Goal: Task Accomplishment & Management: Manage account settings

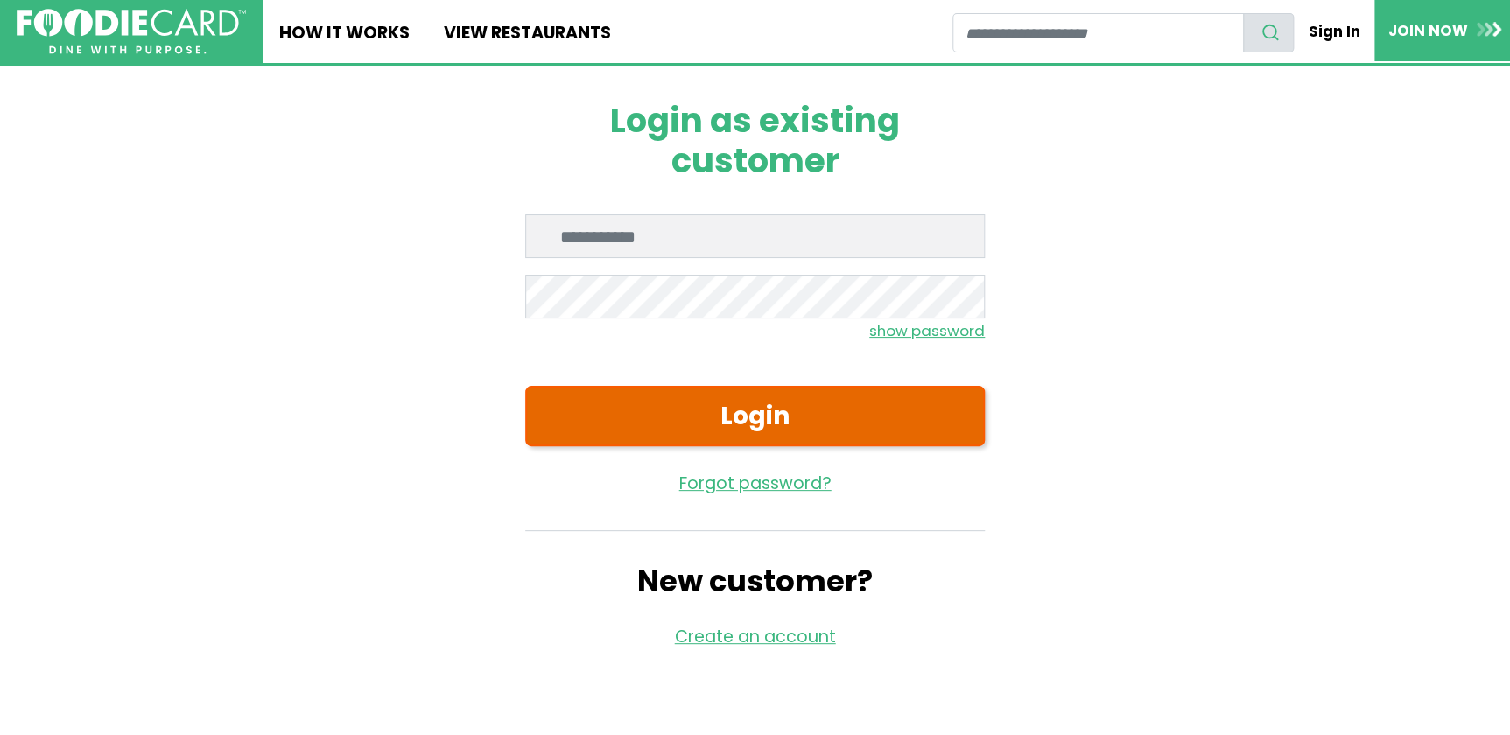
type input "**********"
click at [744, 418] on button "Login" at bounding box center [755, 416] width 460 height 60
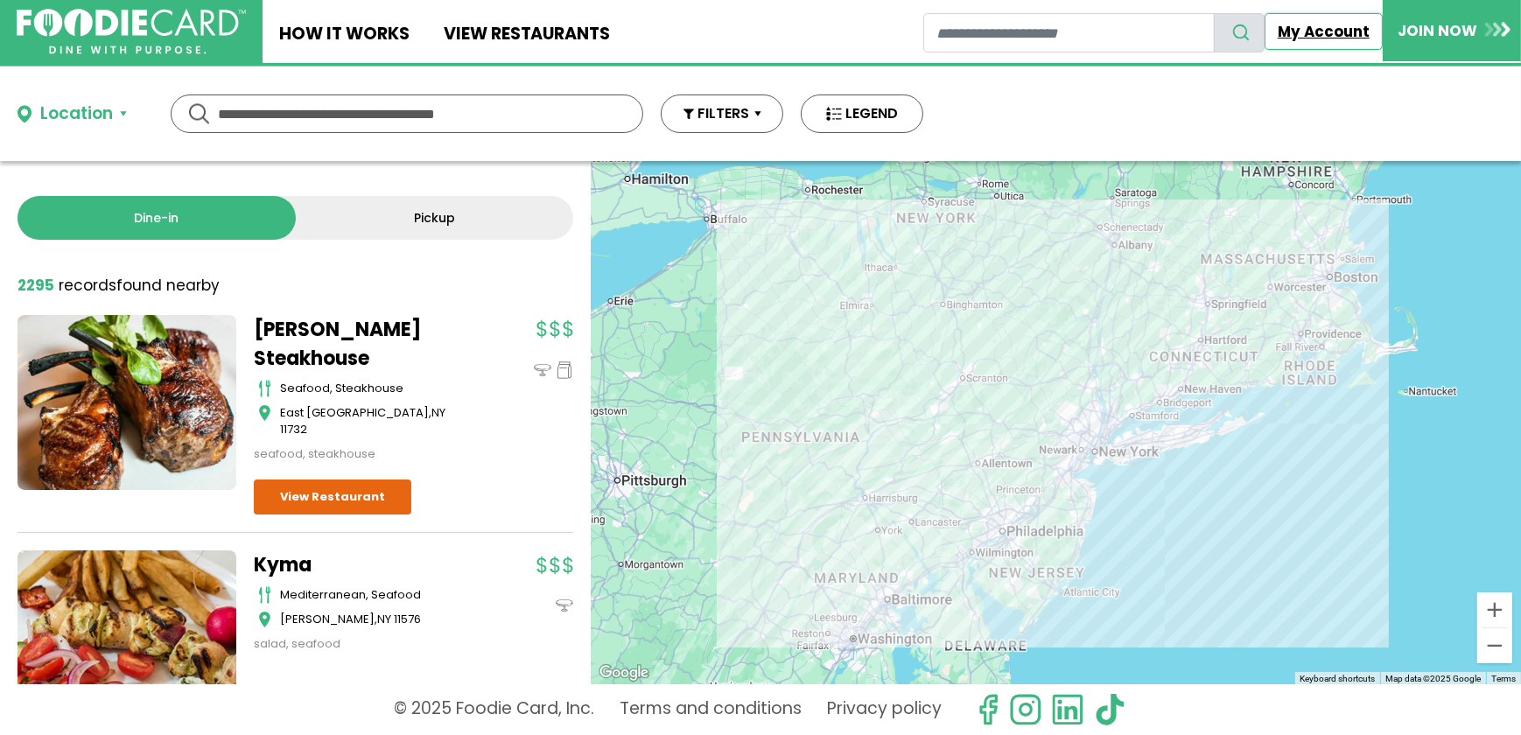
click at [1326, 20] on link "My Account" at bounding box center [1324, 31] width 119 height 37
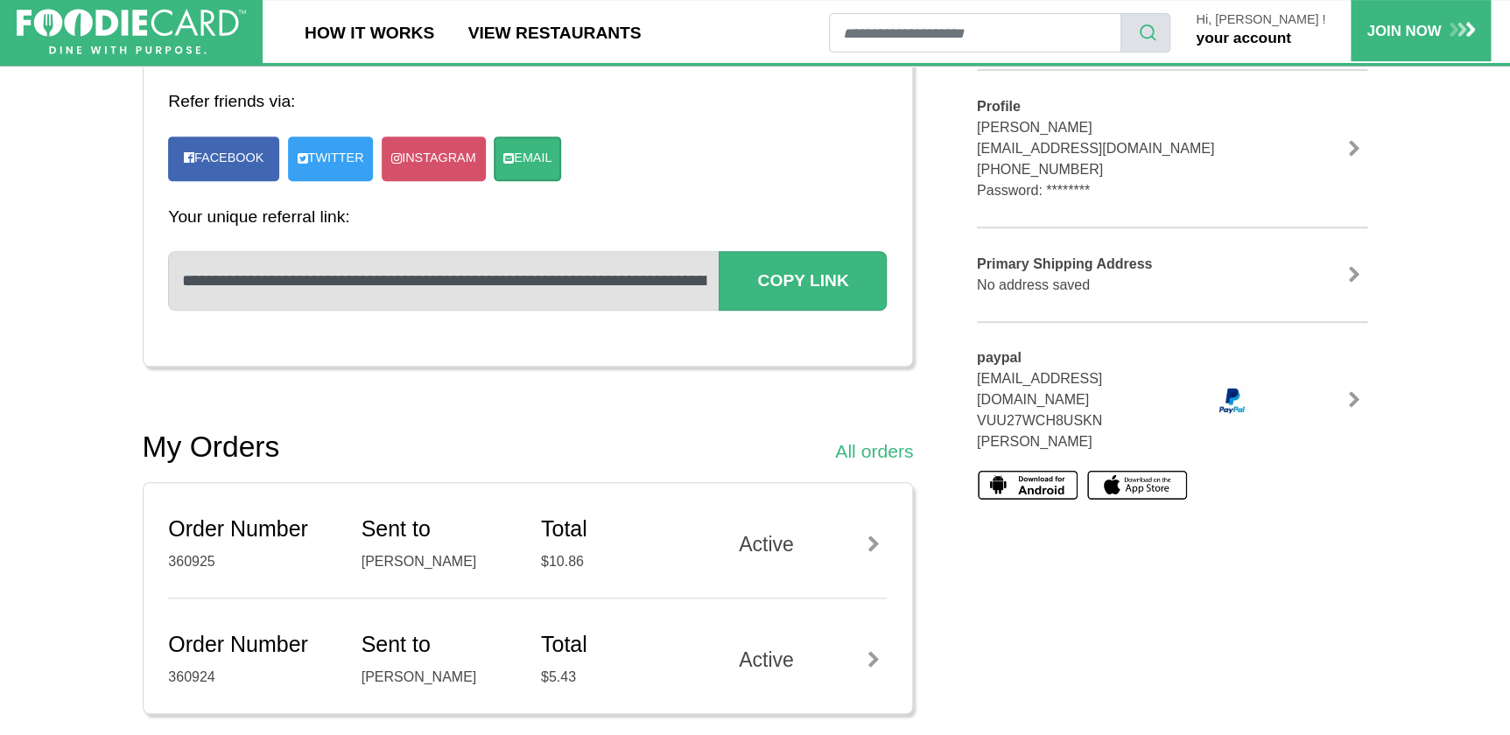
scroll to position [397, 0]
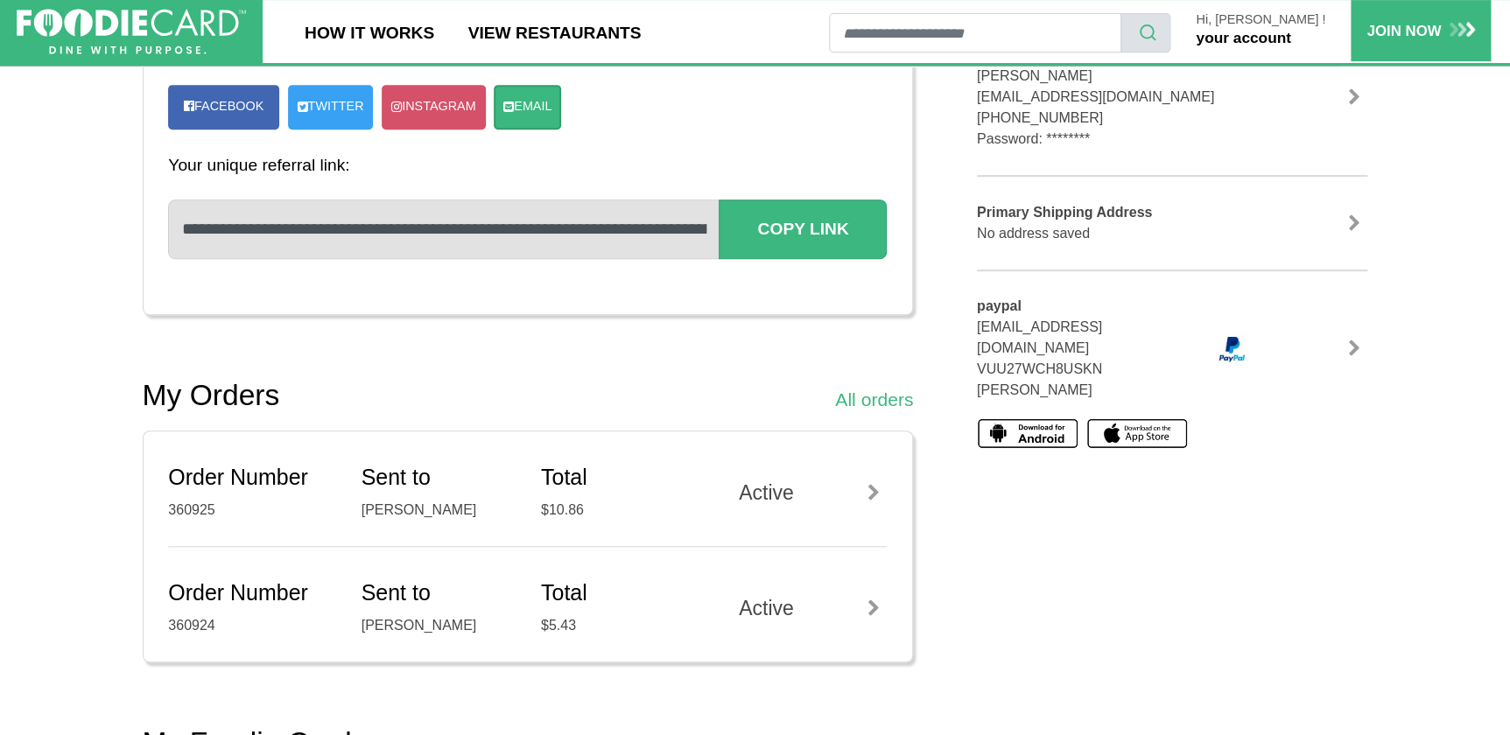
click at [801, 487] on div "Active" at bounding box center [803, 493] width 166 height 31
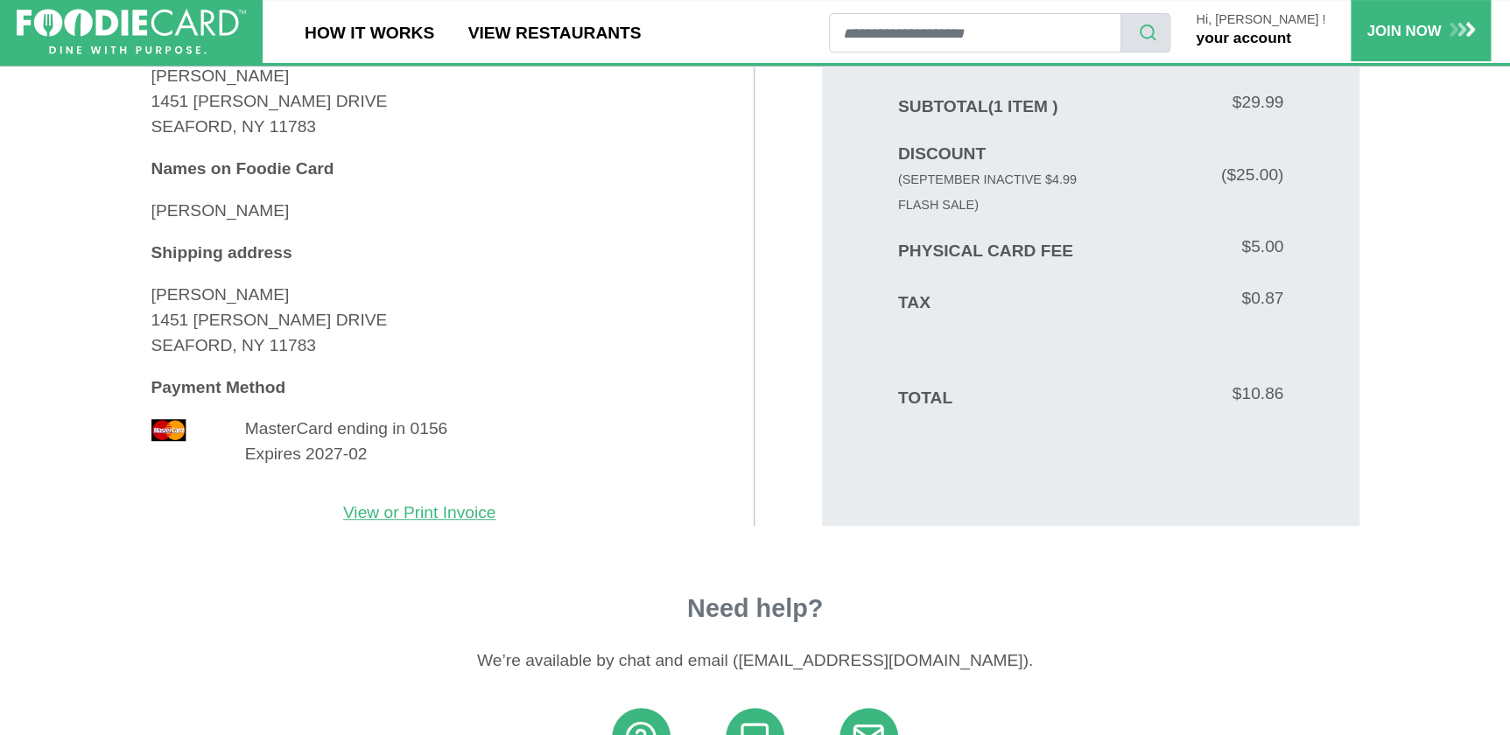
scroll to position [264, 0]
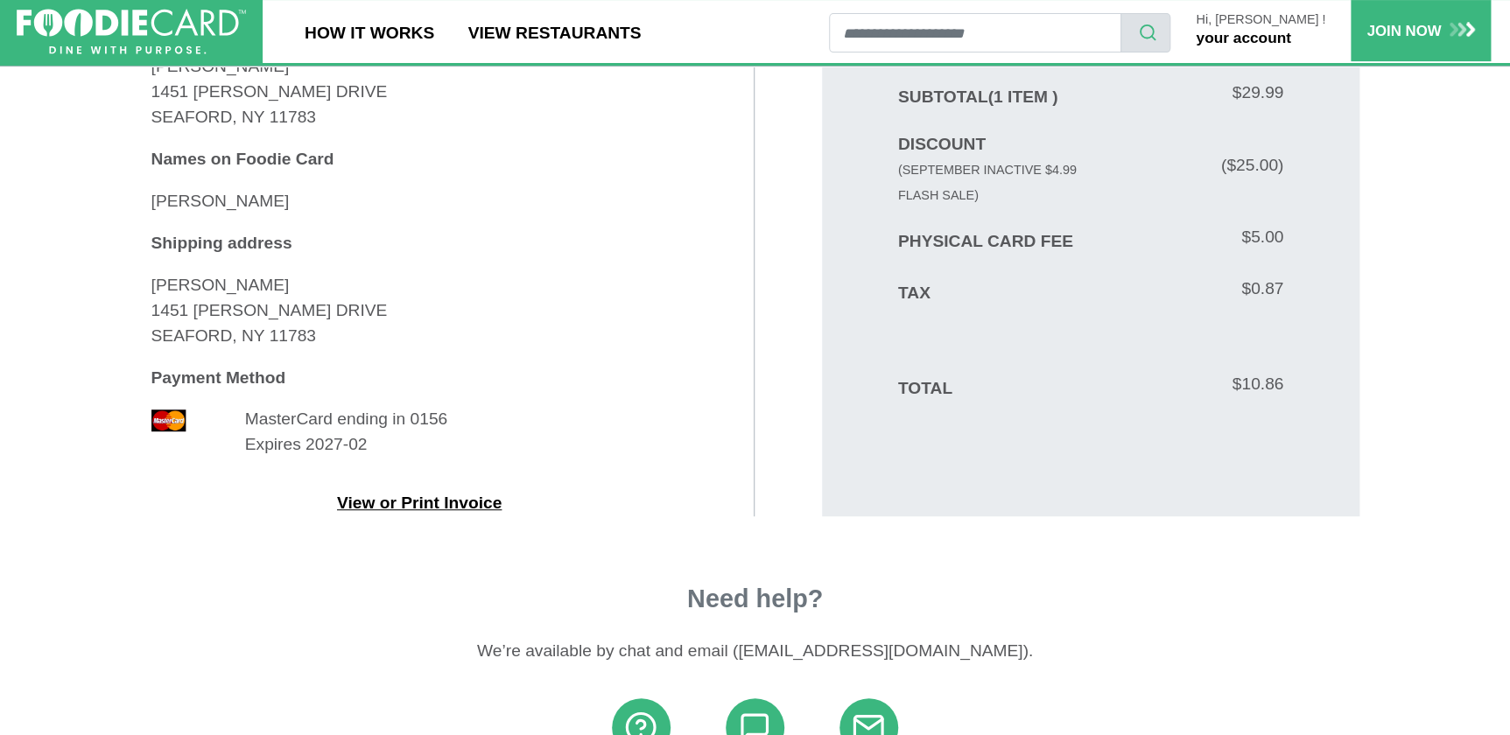
click at [409, 507] on link "View or Print Invoice" at bounding box center [419, 503] width 165 height 18
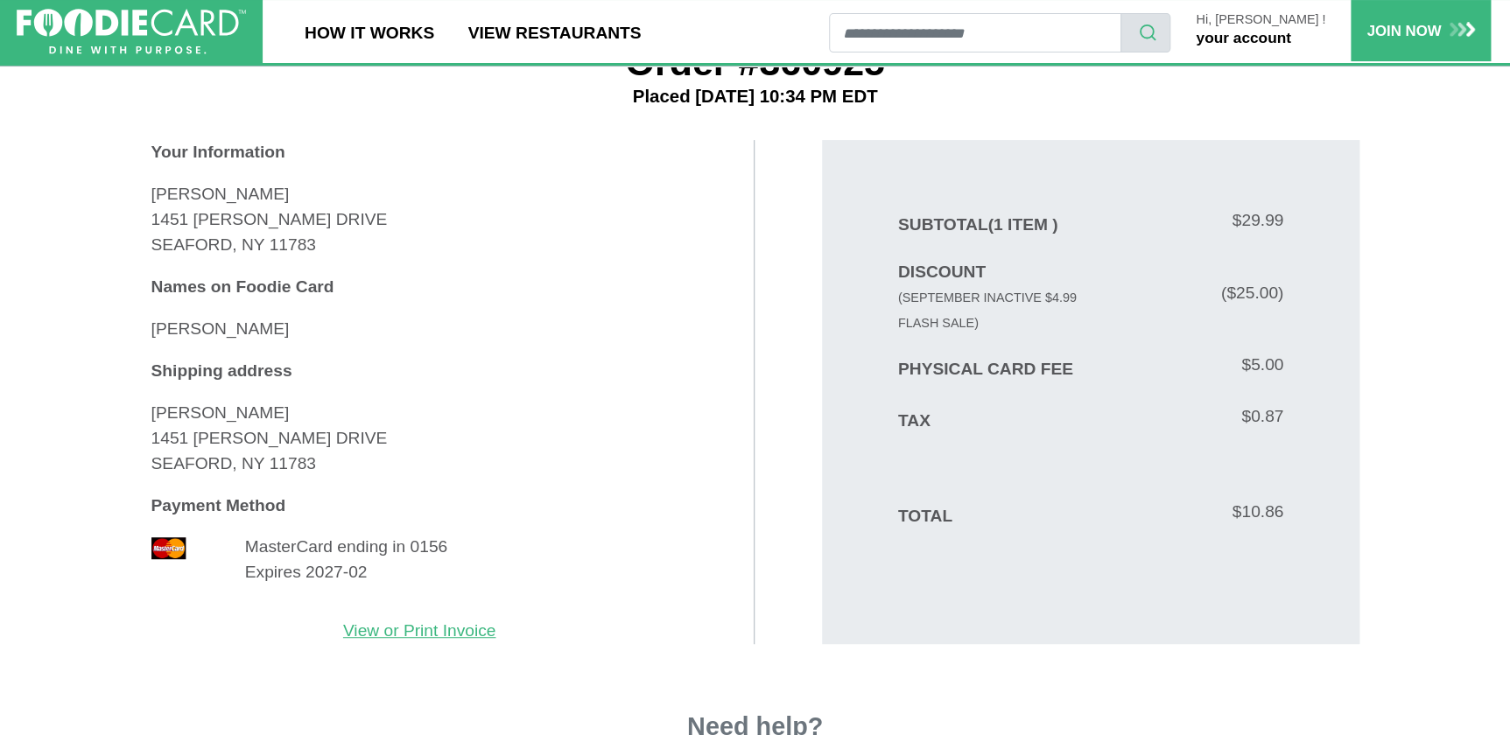
scroll to position [0, 0]
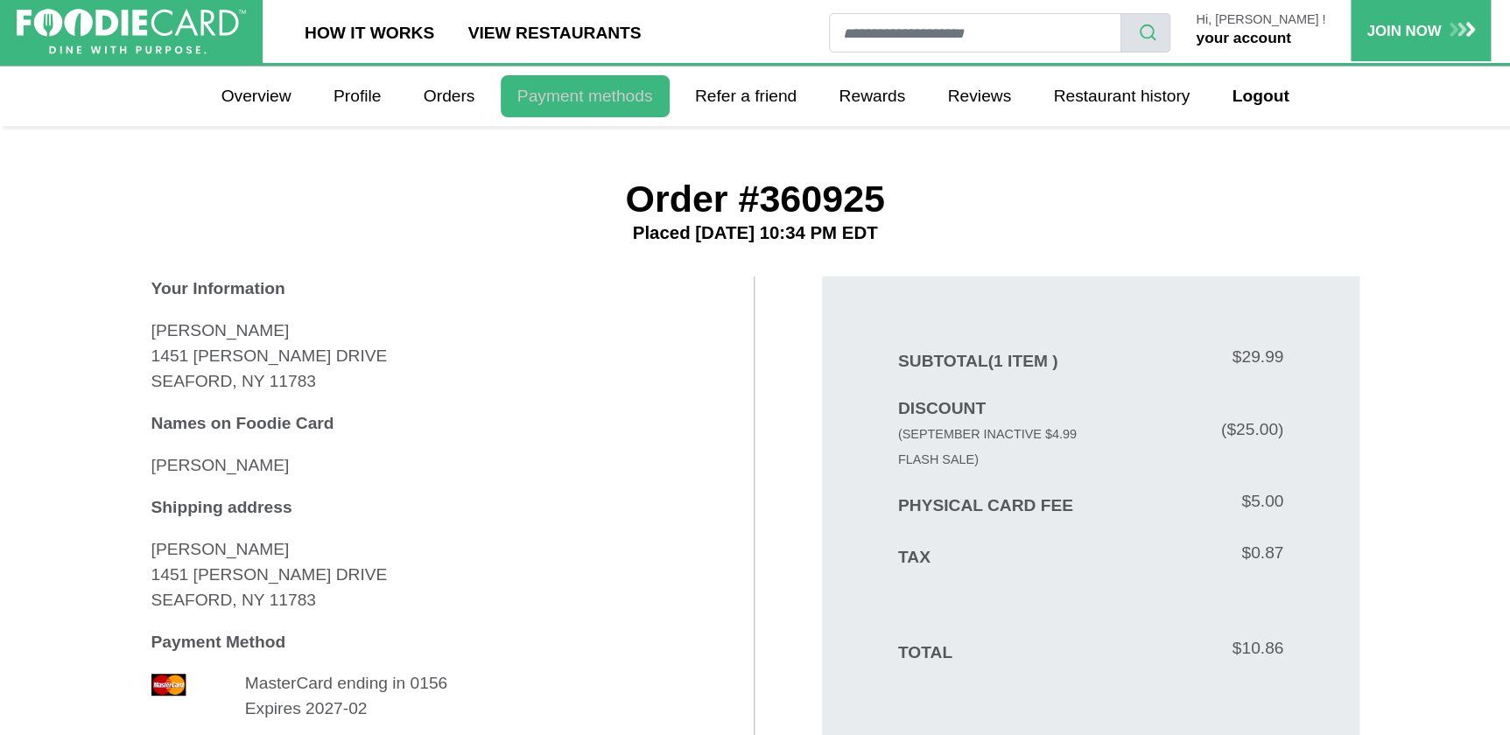
click at [551, 81] on link "Payment methods" at bounding box center [585, 96] width 169 height 42
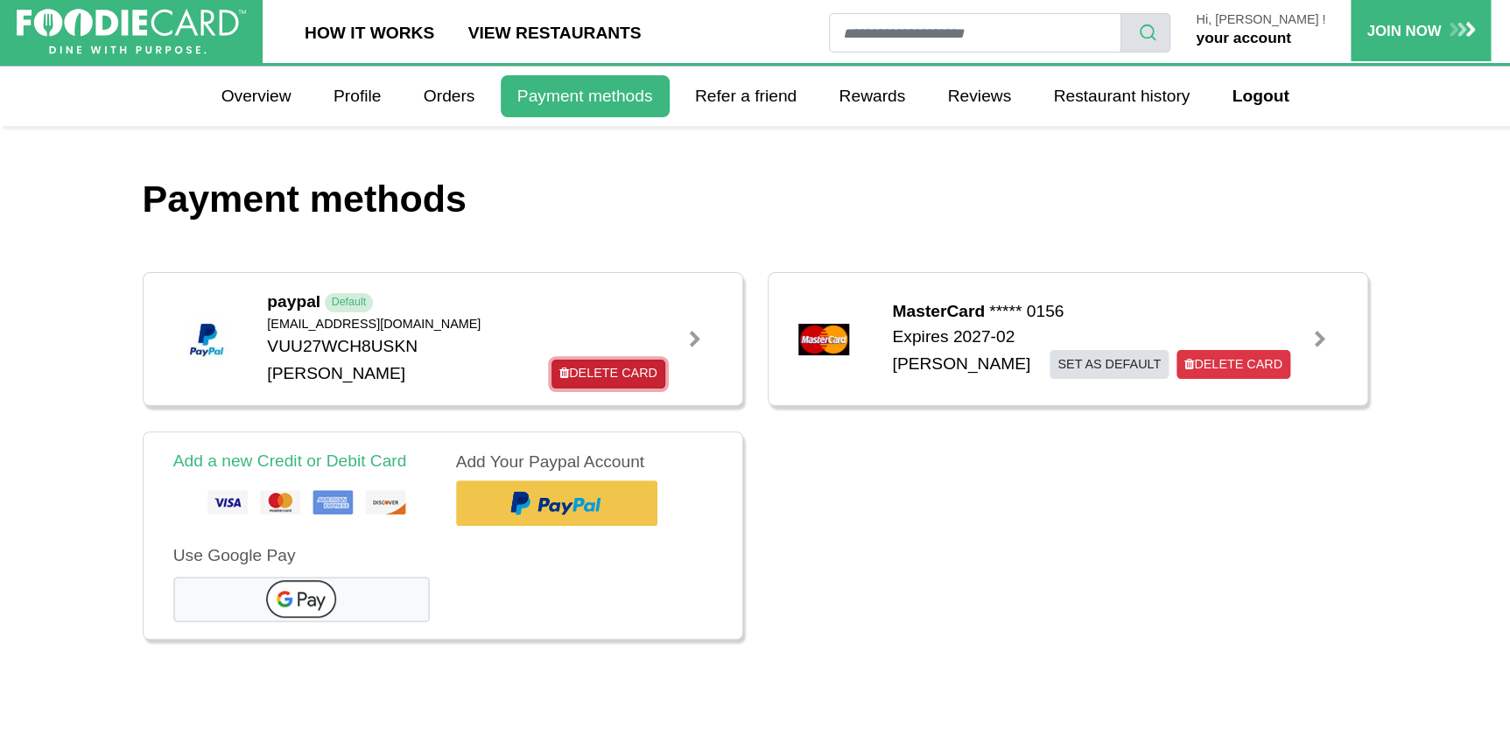
click at [597, 376] on link "Delete Card" at bounding box center [607, 374] width 113 height 29
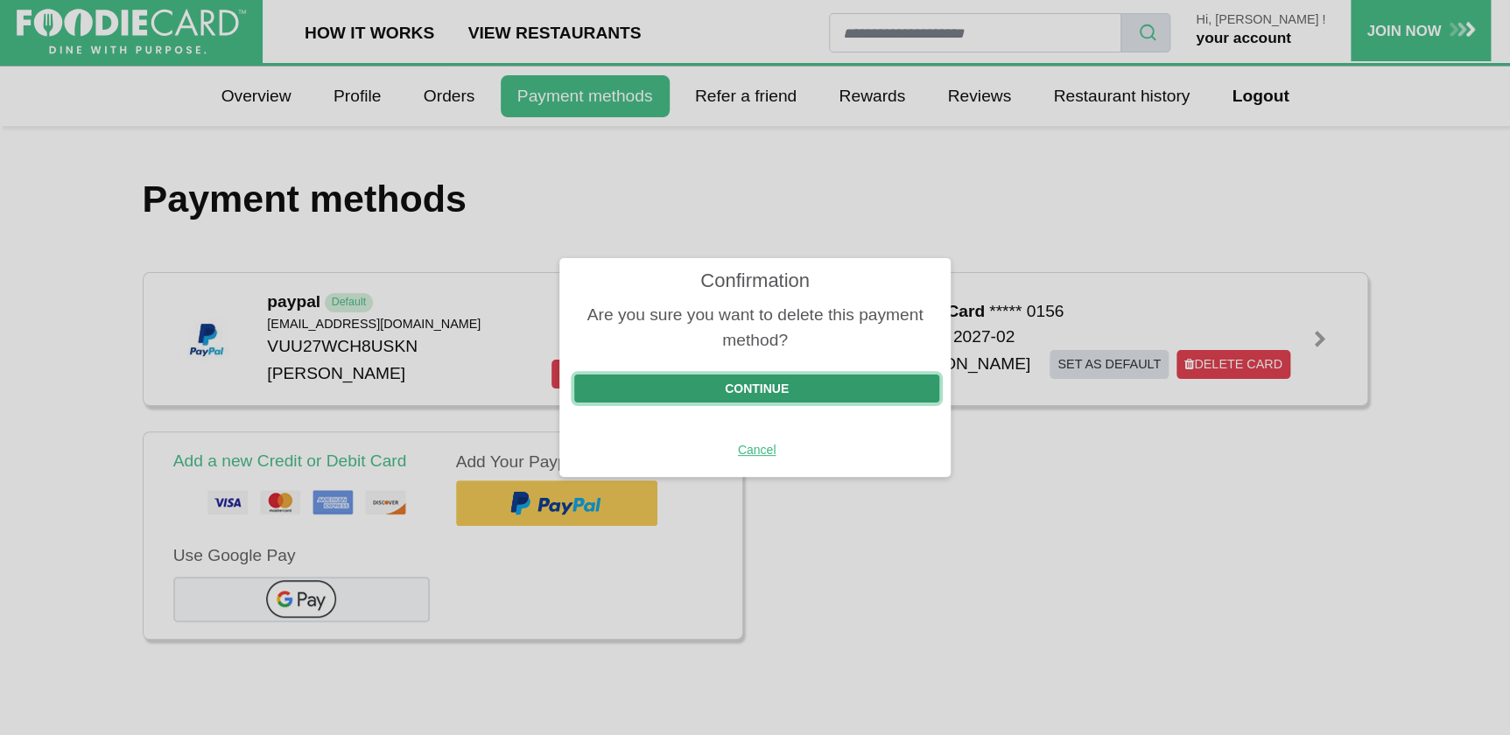
click at [781, 392] on button "Continue" at bounding box center [756, 389] width 365 height 28
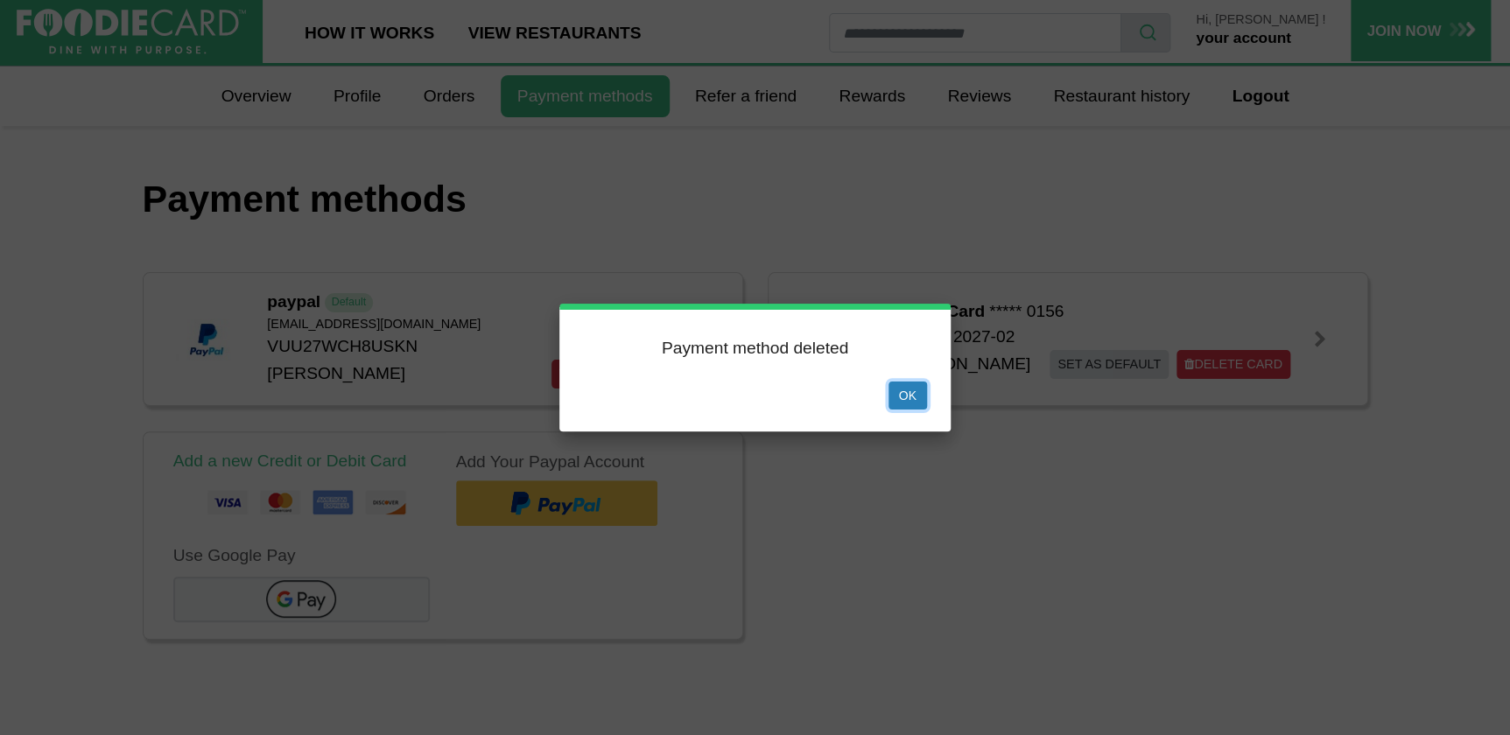
click at [892, 390] on button "Ok" at bounding box center [907, 396] width 39 height 28
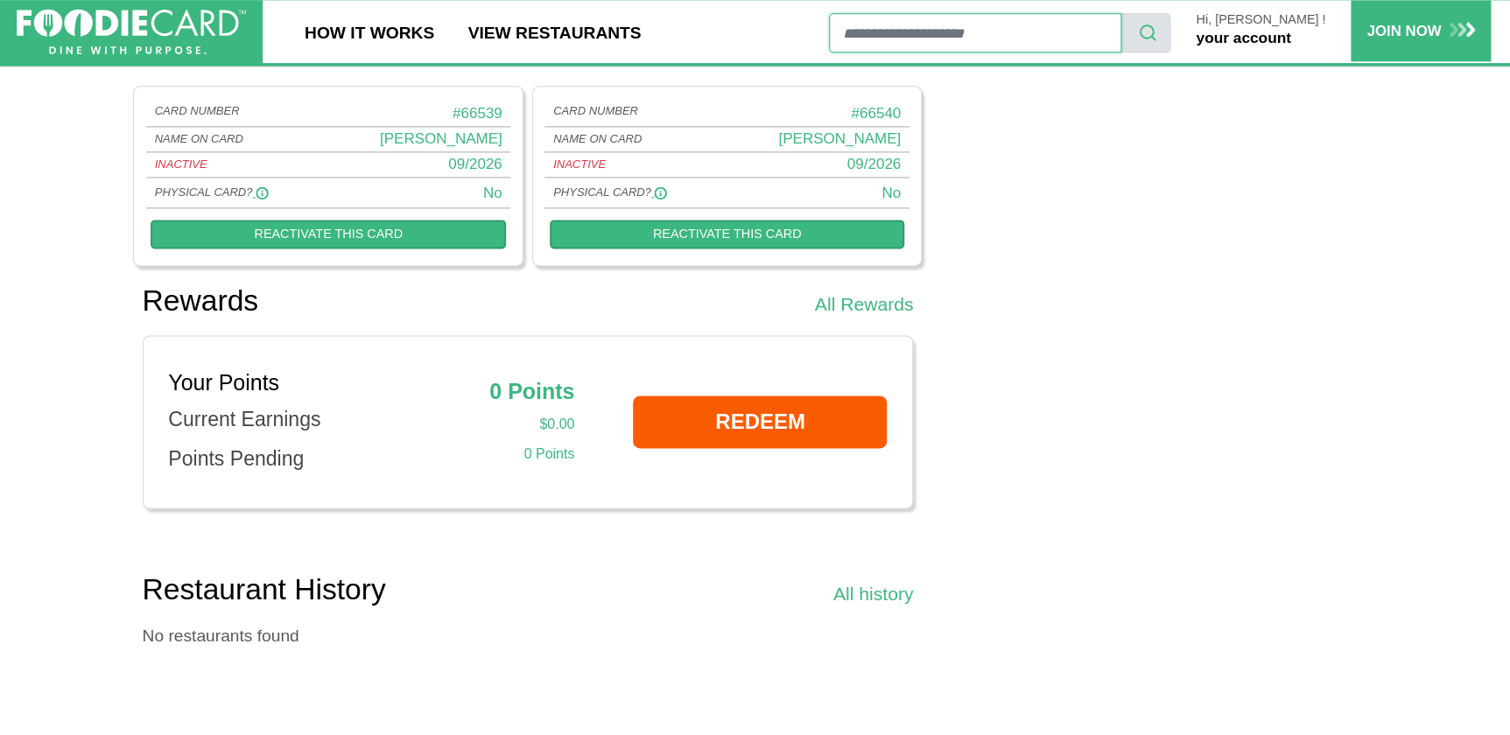
scroll to position [762, 0]
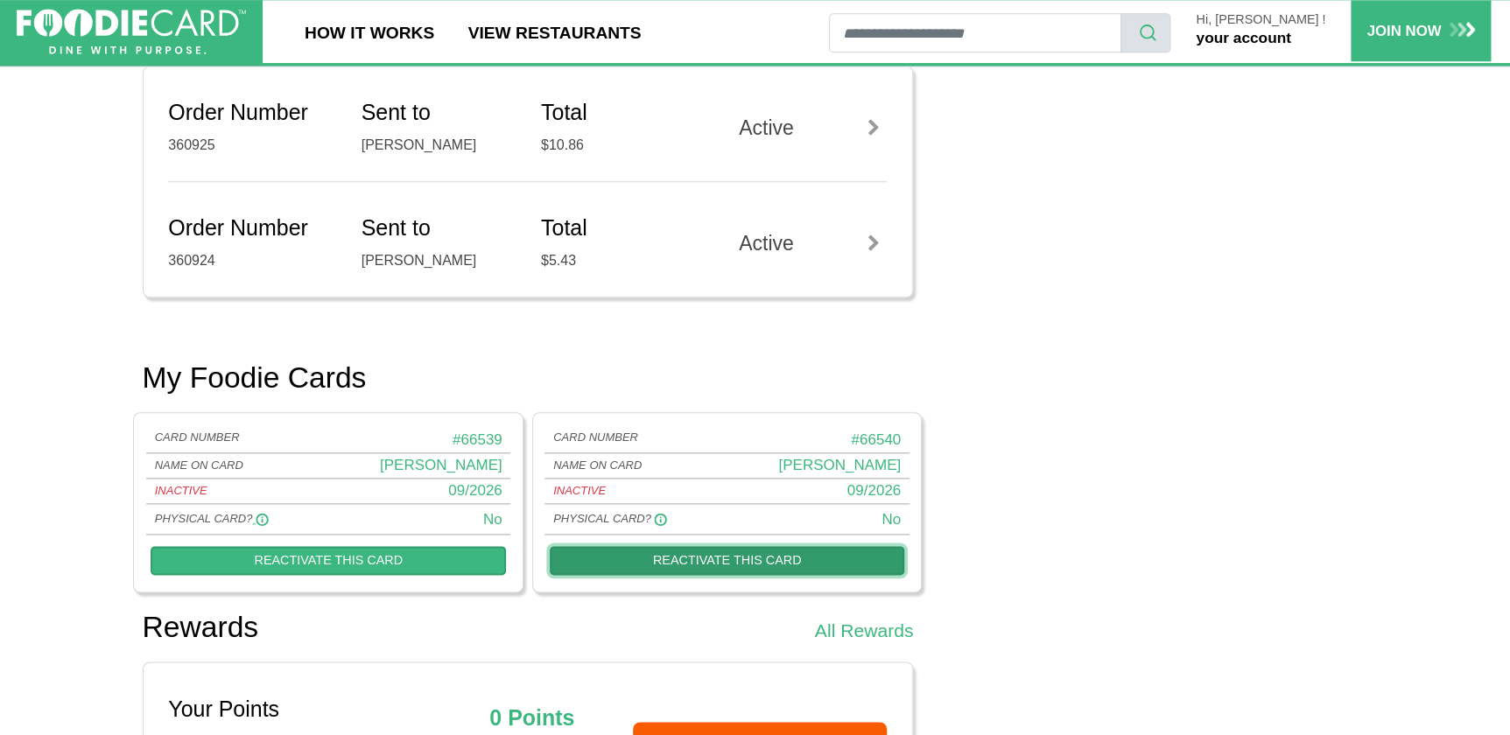
click at [781, 565] on link "Reactivate this card" at bounding box center [727, 560] width 354 height 29
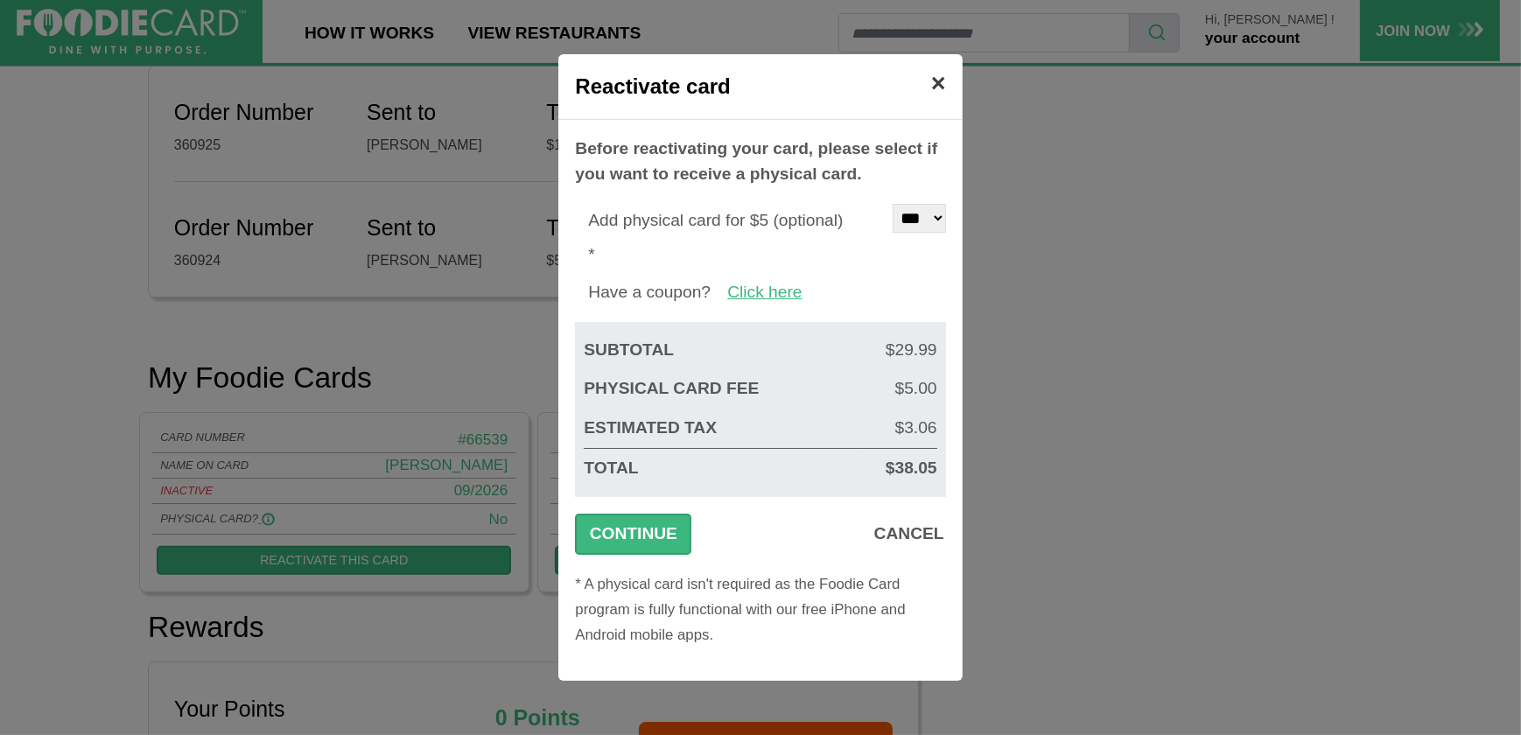
click at [937, 79] on span "×" at bounding box center [938, 83] width 15 height 28
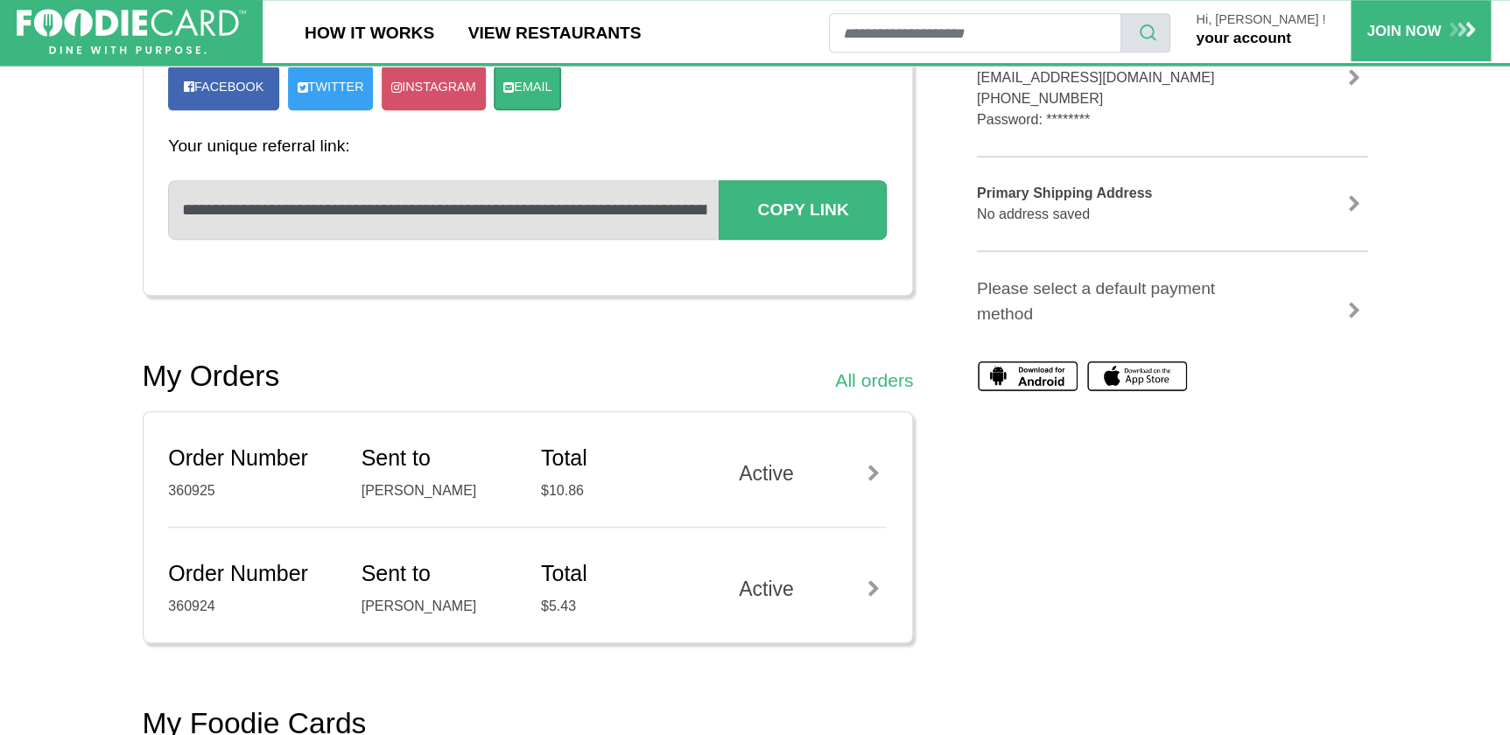
scroll to position [0, 0]
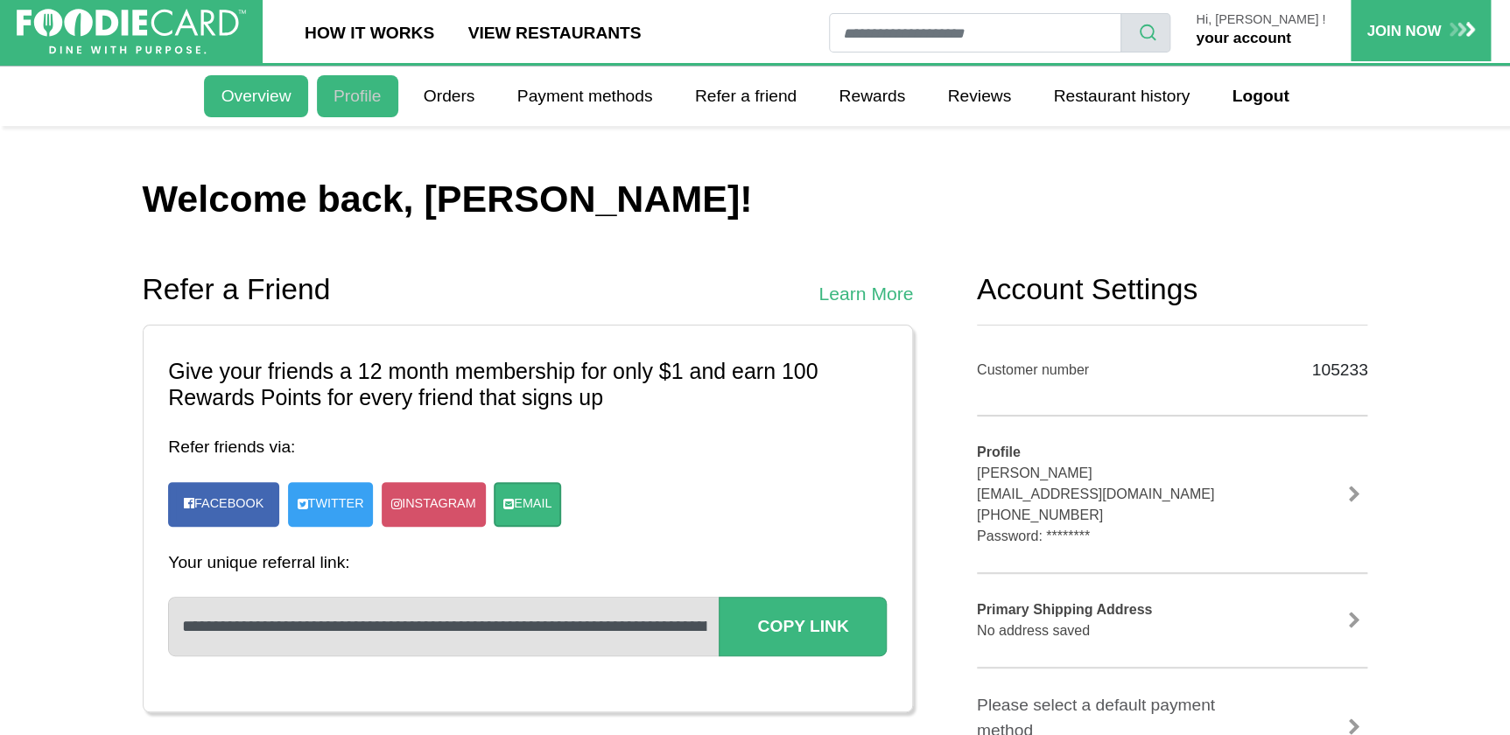
click at [375, 99] on link "Profile" at bounding box center [357, 96] width 81 height 42
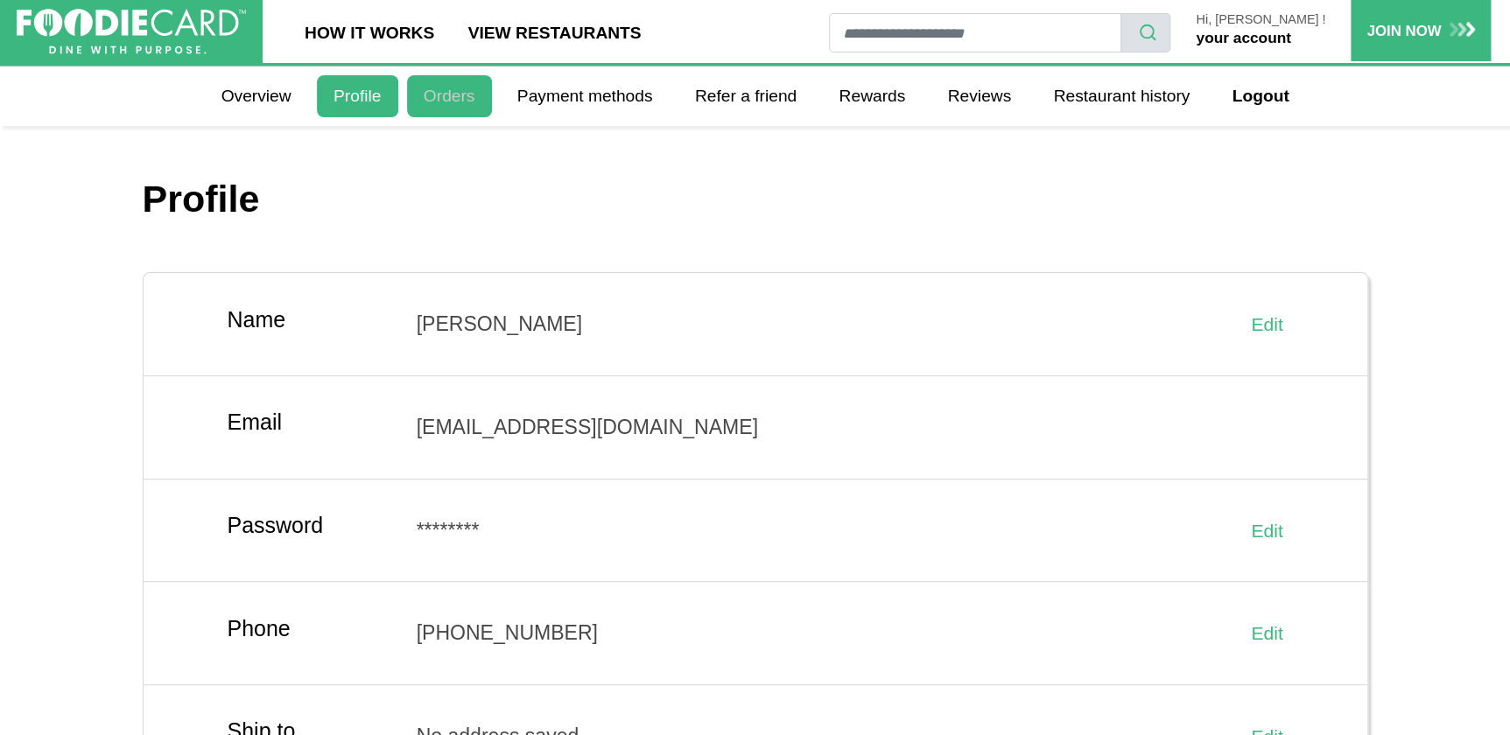
click at [444, 95] on link "Orders" at bounding box center [449, 96] width 85 height 42
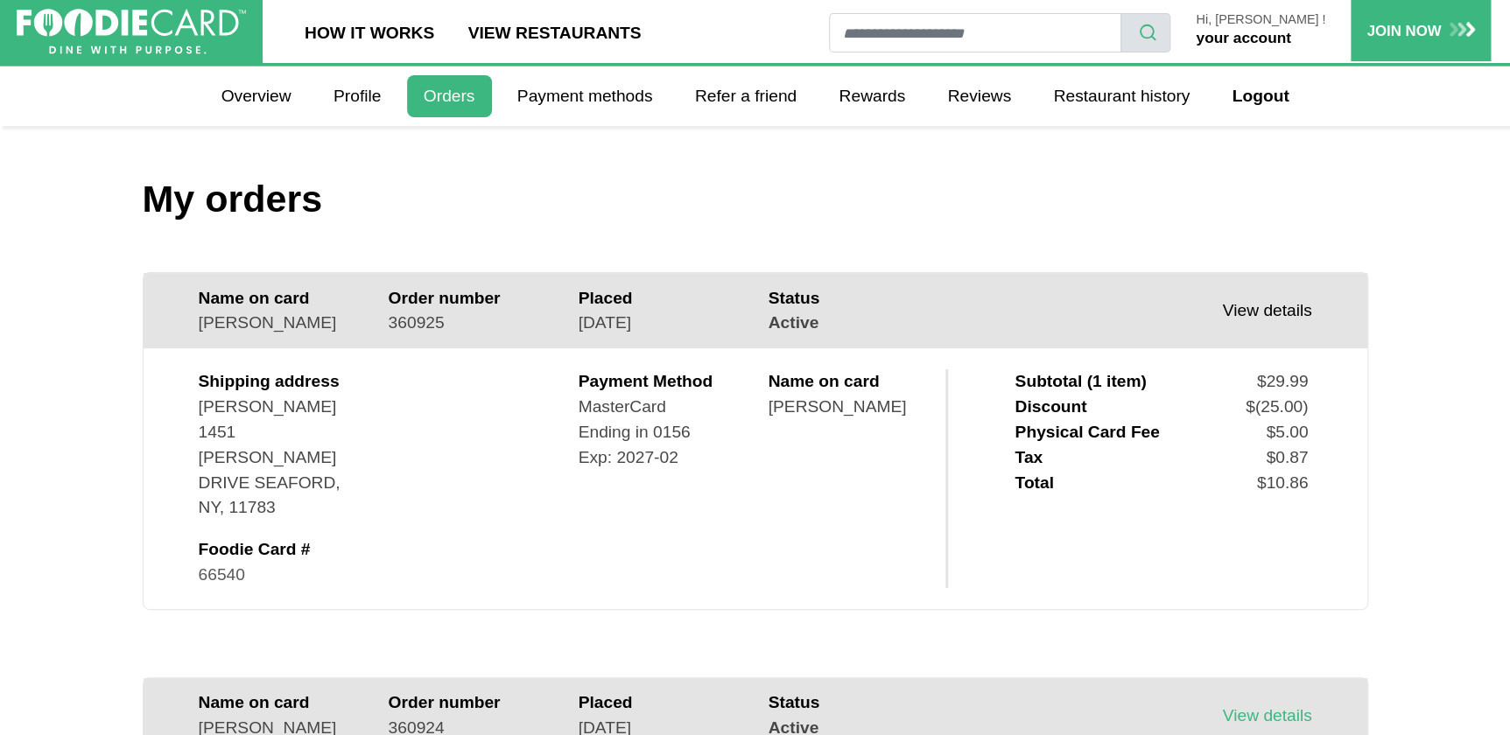
click at [1243, 312] on link "View details" at bounding box center [1266, 310] width 89 height 18
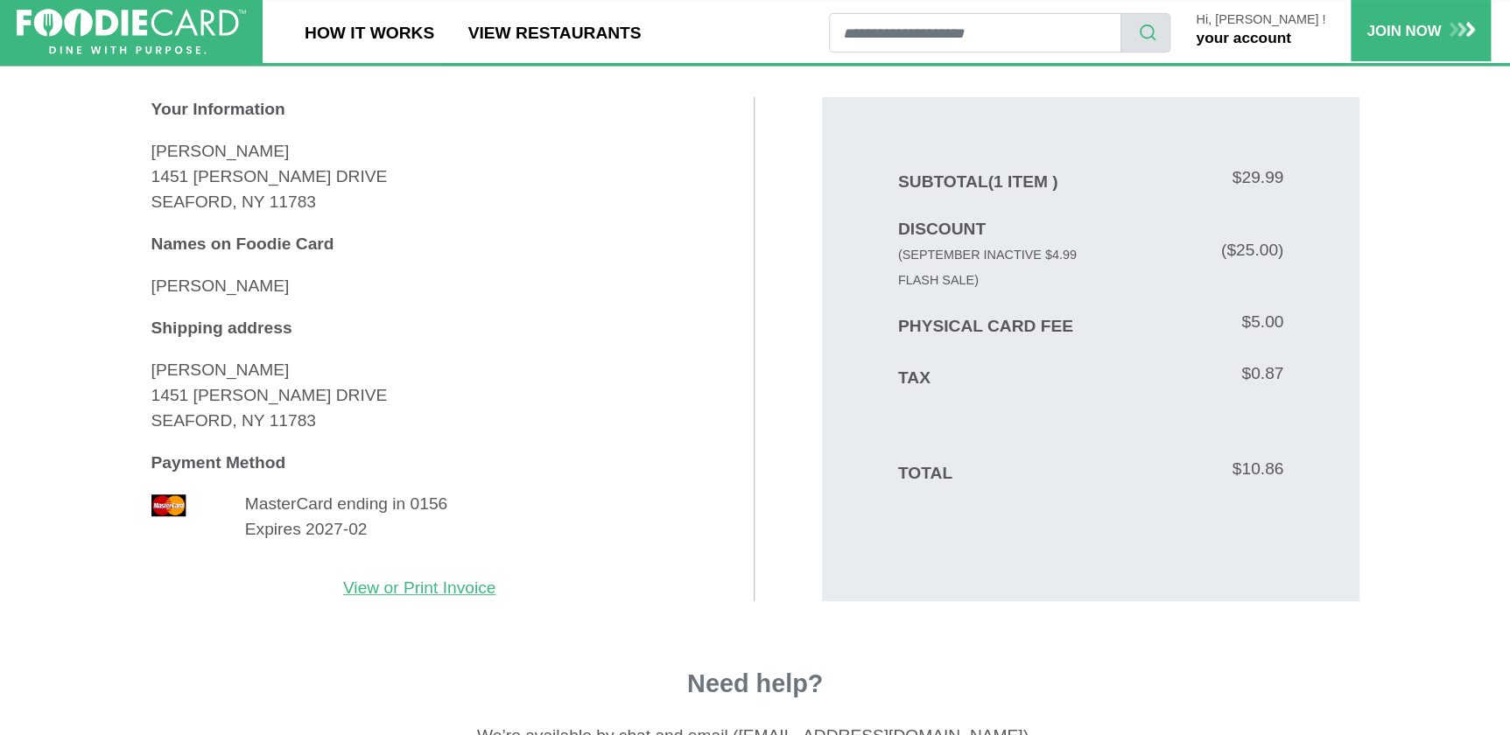
scroll to position [397, 0]
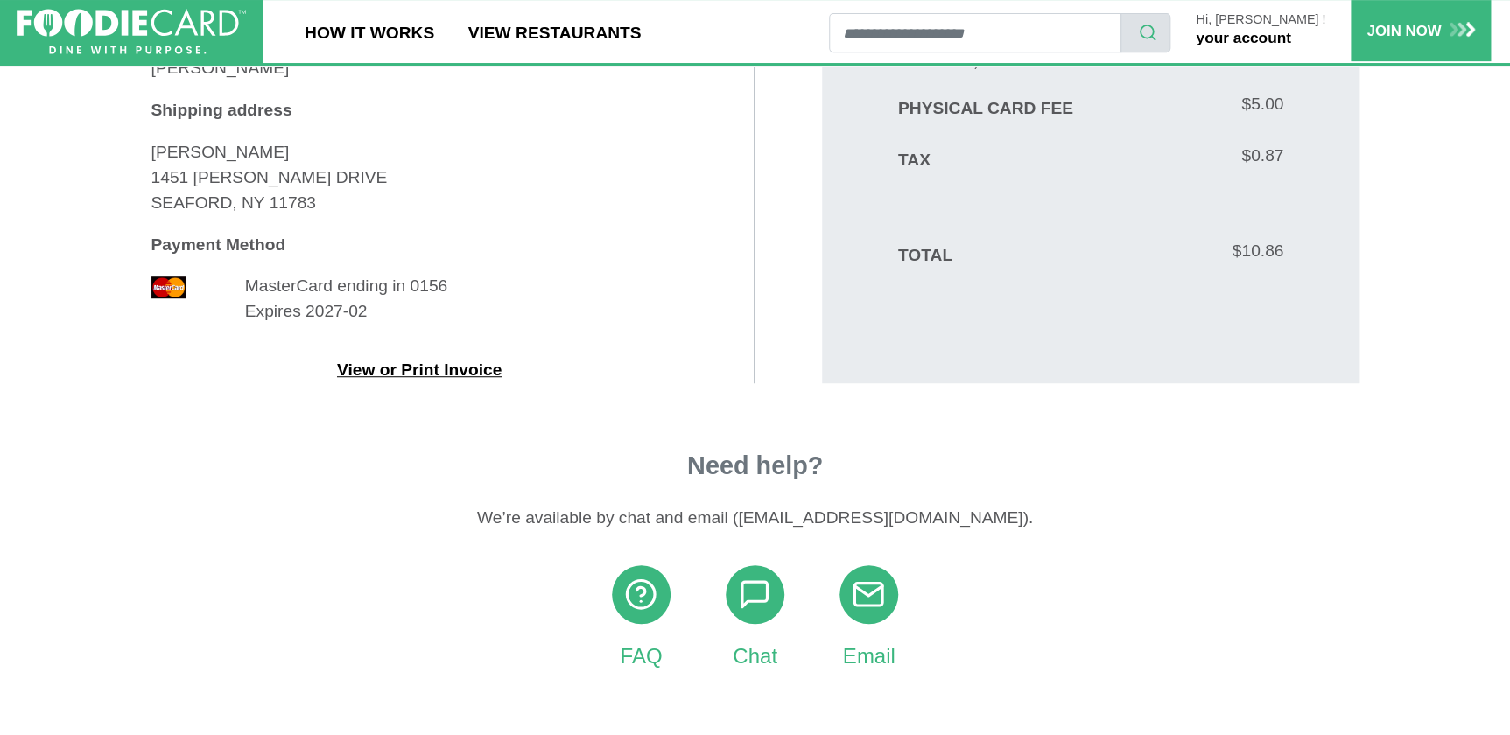
click at [422, 376] on link "View or Print Invoice" at bounding box center [419, 370] width 165 height 18
